Goal: Task Accomplishment & Management: Manage account settings

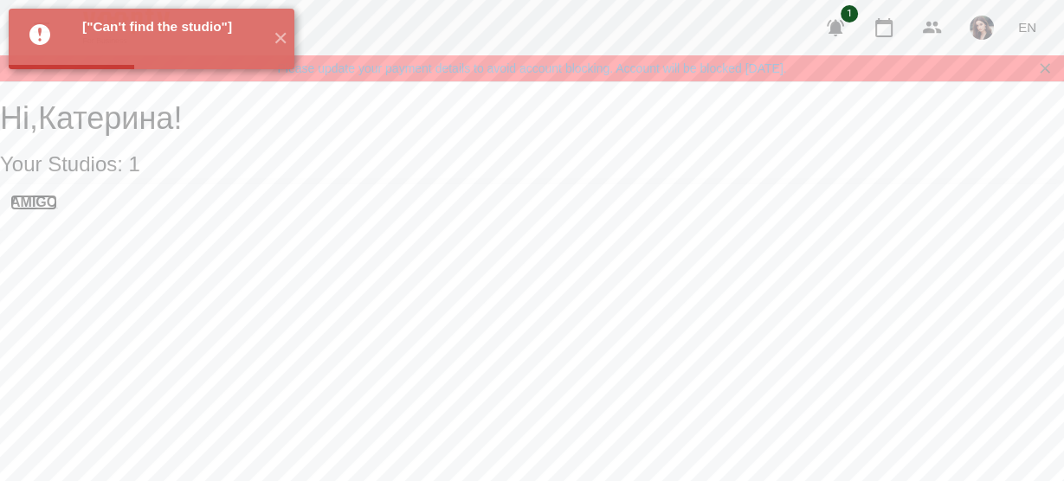
click at [57, 210] on h3 "AMIGO" at bounding box center [33, 203] width 47 height 16
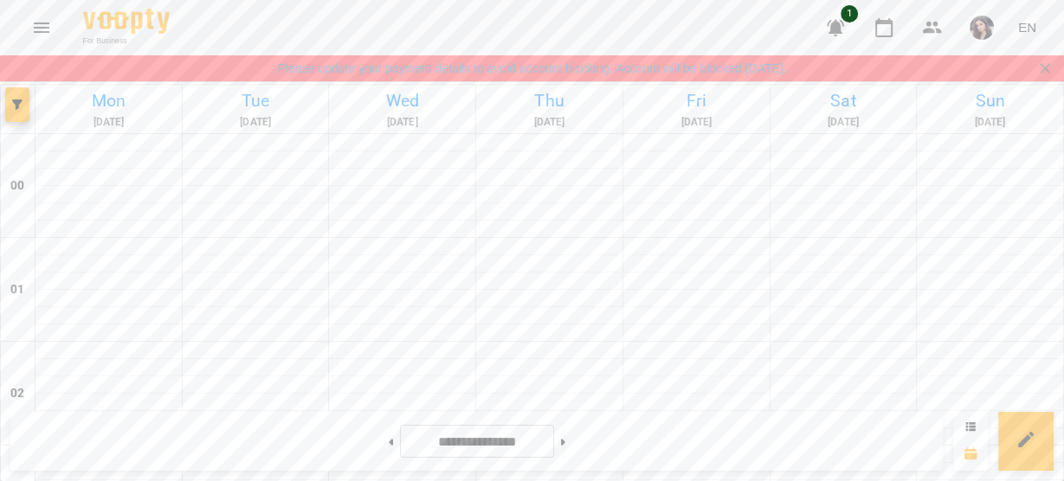
click at [1063, 16] on div "For Business 1 EN" at bounding box center [532, 27] width 1064 height 55
click at [1061, 17] on div "For Business 1 EN" at bounding box center [532, 27] width 1064 height 55
click at [389, 449] on button at bounding box center [391, 441] width 4 height 38
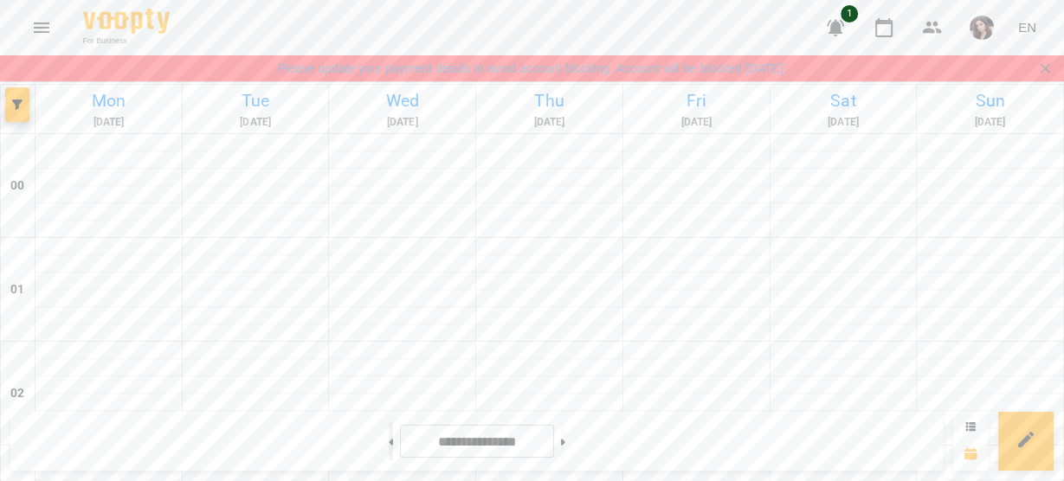
click at [389, 444] on button at bounding box center [391, 441] width 4 height 38
click at [1063, 112] on div "[DATE]" at bounding box center [989, 109] width 147 height 48
click at [565, 439] on button at bounding box center [563, 441] width 4 height 38
type input "**********"
